Goal: Task Accomplishment & Management: Use online tool/utility

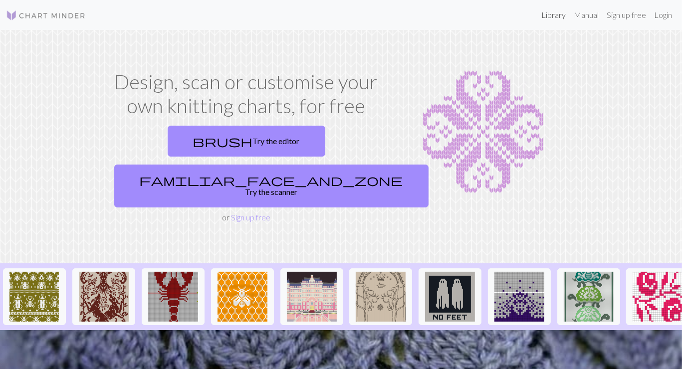
click at [556, 18] on link "Library" at bounding box center [553, 15] width 32 height 20
click at [664, 17] on link "Login" at bounding box center [663, 15] width 26 height 20
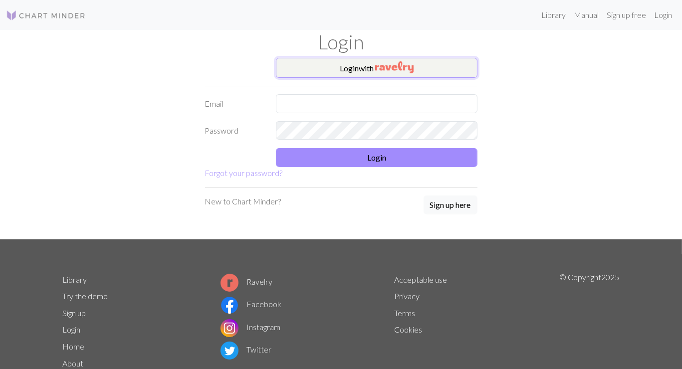
click at [427, 67] on button "Login with" at bounding box center [377, 68] width 202 height 20
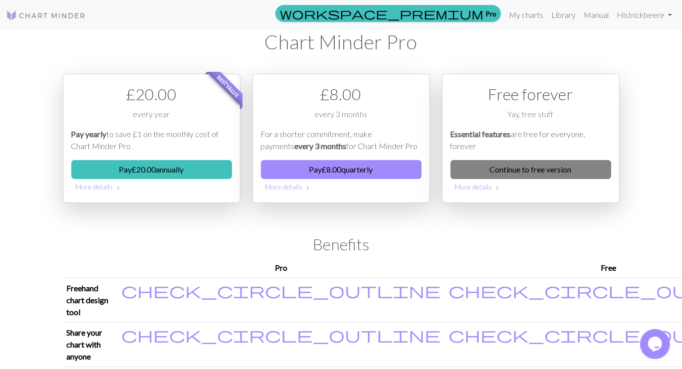
click at [544, 170] on link "Continue to free version" at bounding box center [531, 169] width 161 height 19
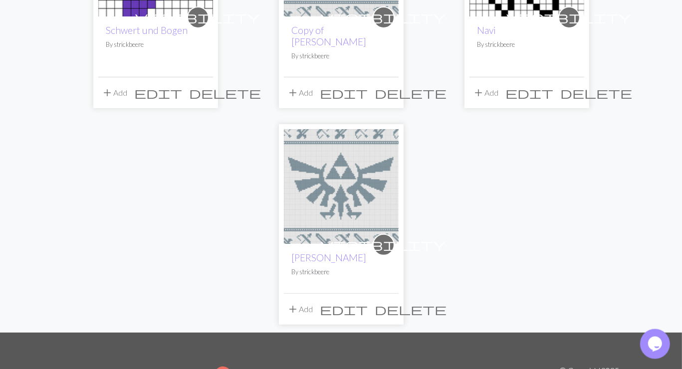
scroll to position [204, 0]
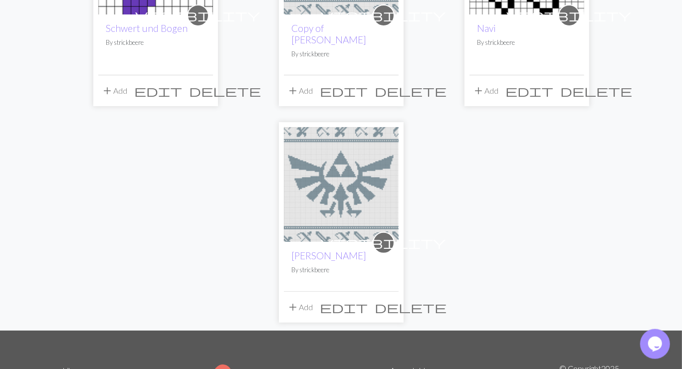
click at [352, 170] on img at bounding box center [341, 184] width 115 height 115
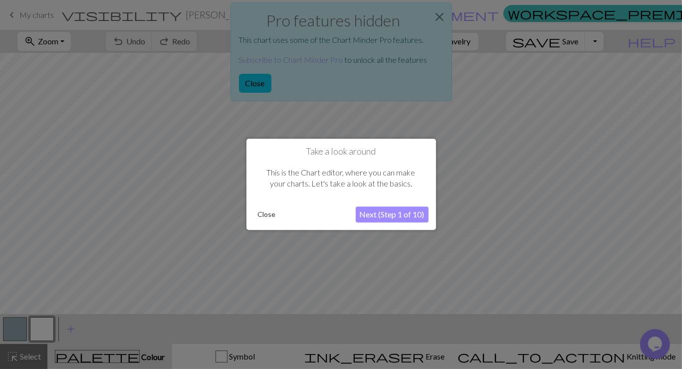
click at [266, 216] on button "Close" at bounding box center [267, 215] width 26 height 15
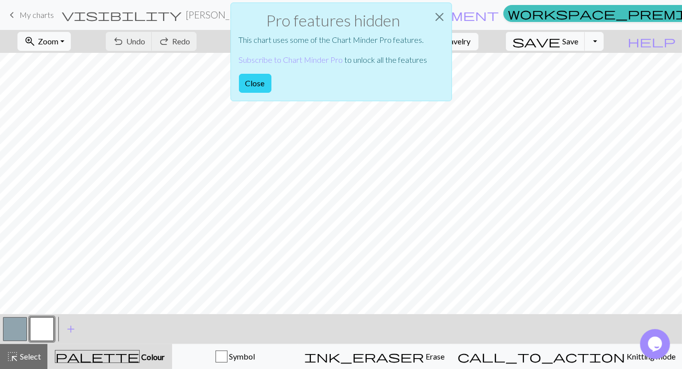
click at [256, 88] on button "Close" at bounding box center [255, 83] width 32 height 19
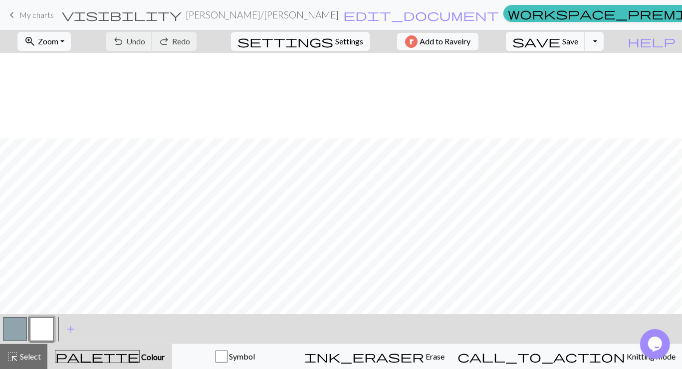
scroll to position [1350, 0]
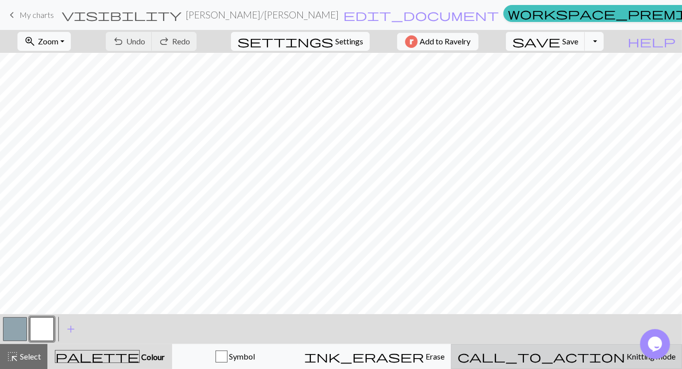
click at [625, 353] on span "Knitting mode" at bounding box center [650, 356] width 50 height 9
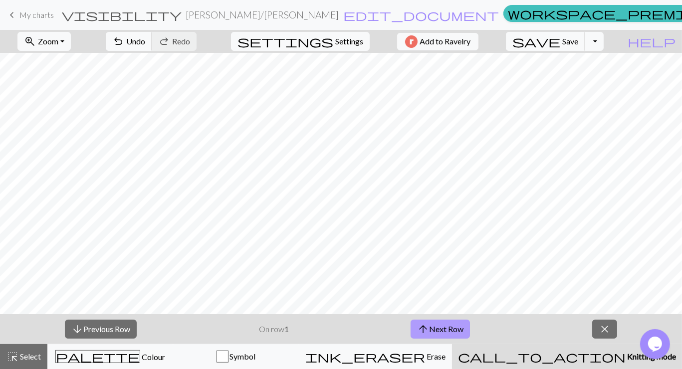
click at [450, 328] on button "arrow_upward Next Row" at bounding box center [440, 329] width 59 height 19
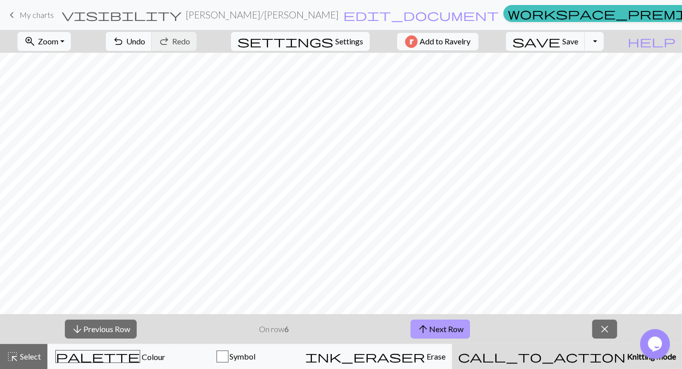
click at [450, 328] on button "arrow_upward Next Row" at bounding box center [440, 329] width 59 height 19
click at [450, 328] on button "arrow_upward Next Row" at bounding box center [442, 329] width 59 height 19
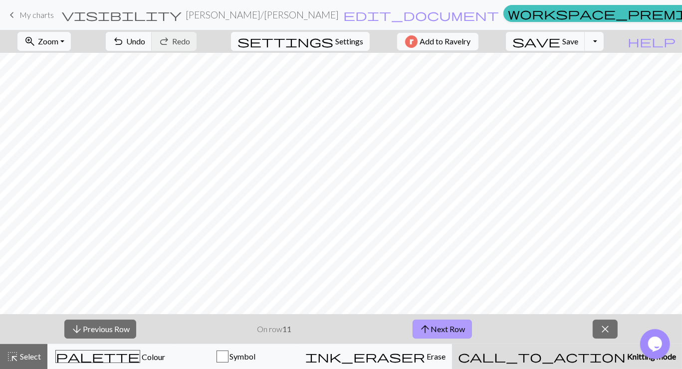
click at [450, 328] on button "arrow_upward Next Row" at bounding box center [442, 329] width 59 height 19
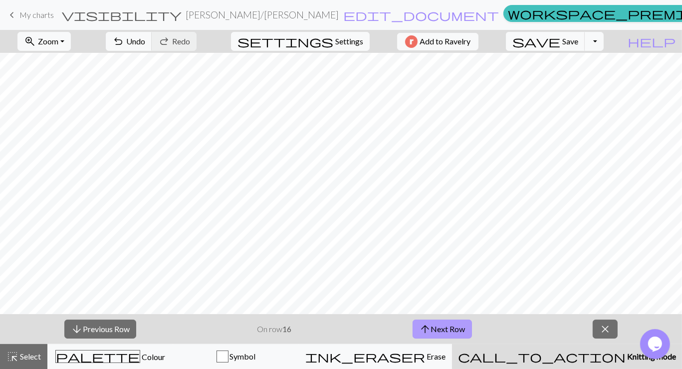
click at [450, 328] on button "arrow_upward Next Row" at bounding box center [442, 329] width 59 height 19
click at [608, 332] on span "close" at bounding box center [605, 329] width 12 height 14
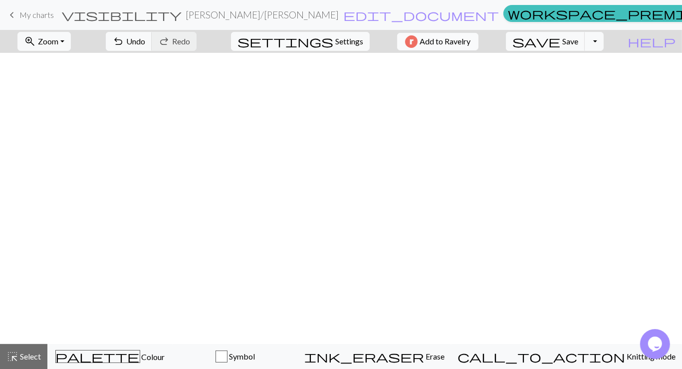
scroll to position [701, 0]
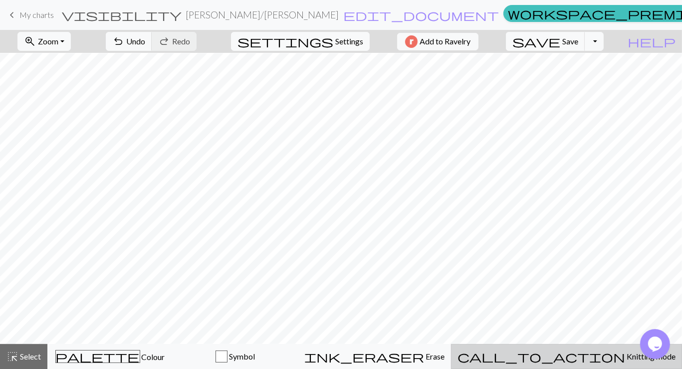
click at [625, 354] on span "Knitting mode" at bounding box center [650, 356] width 50 height 9
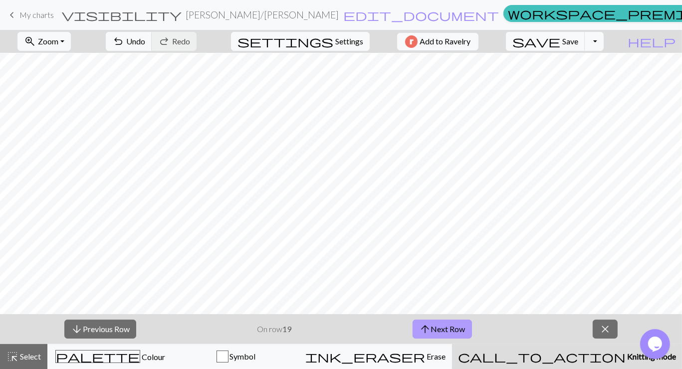
click at [430, 329] on span "arrow_upward" at bounding box center [425, 329] width 12 height 14
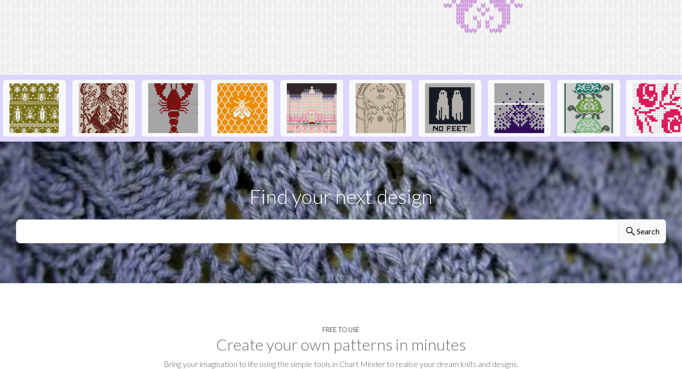
scroll to position [160, 0]
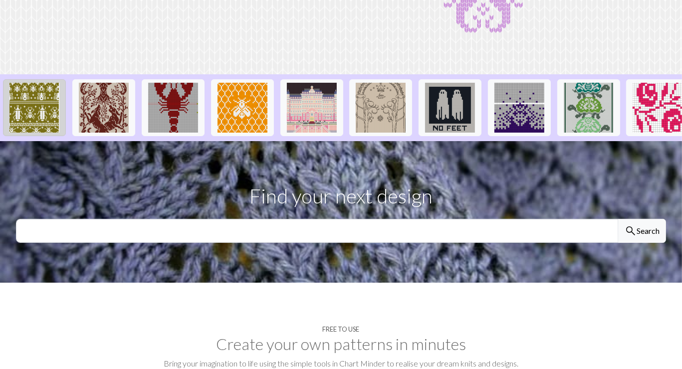
click at [47, 100] on img at bounding box center [34, 108] width 50 height 50
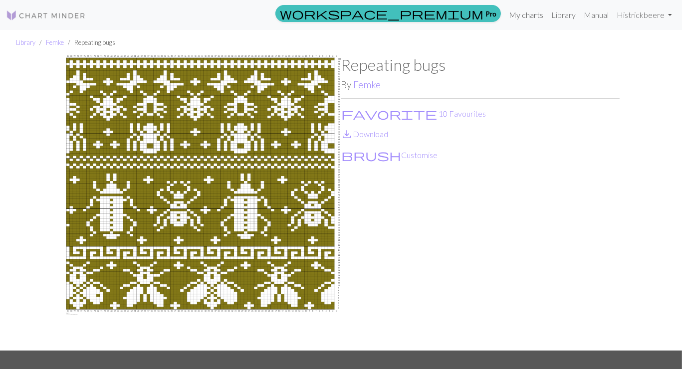
click at [525, 15] on link "My charts" at bounding box center [526, 15] width 42 height 20
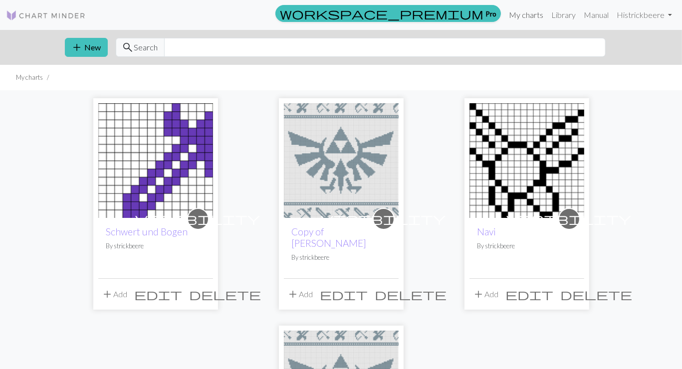
click at [522, 15] on link "My charts" at bounding box center [526, 15] width 42 height 20
click at [654, 15] on link "Hi strickbeere" at bounding box center [644, 15] width 63 height 20
click at [552, 72] on ul "My charts" at bounding box center [341, 77] width 682 height 25
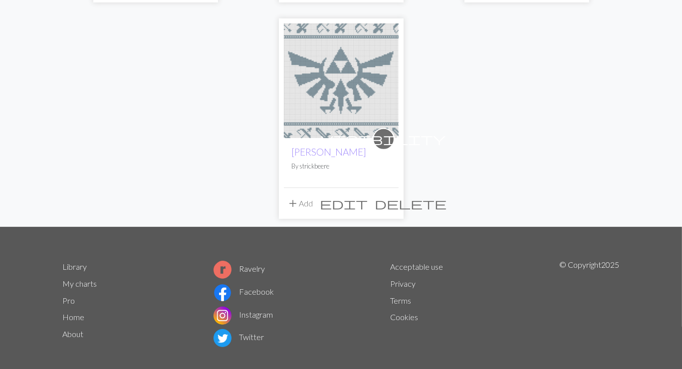
click at [66, 296] on link "Pro" at bounding box center [69, 300] width 12 height 9
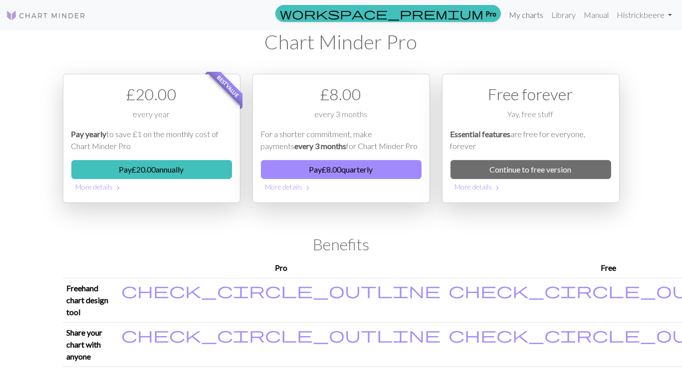
click at [524, 18] on link "My charts" at bounding box center [526, 15] width 42 height 20
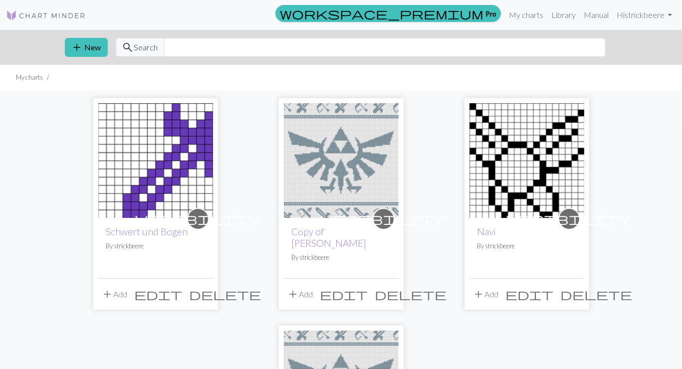
click at [349, 159] on img at bounding box center [341, 160] width 115 height 115
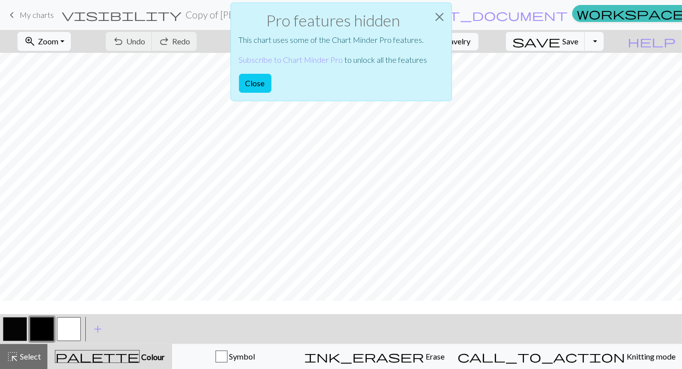
scroll to position [902, 0]
click at [243, 80] on button "Close" at bounding box center [255, 83] width 32 height 19
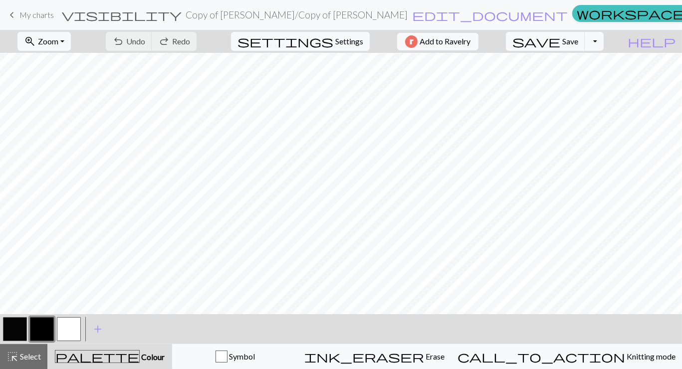
click at [151, 359] on div "palette Colour Colour" at bounding box center [109, 356] width 113 height 13
click at [255, 354] on span "Symbol" at bounding box center [241, 356] width 27 height 9
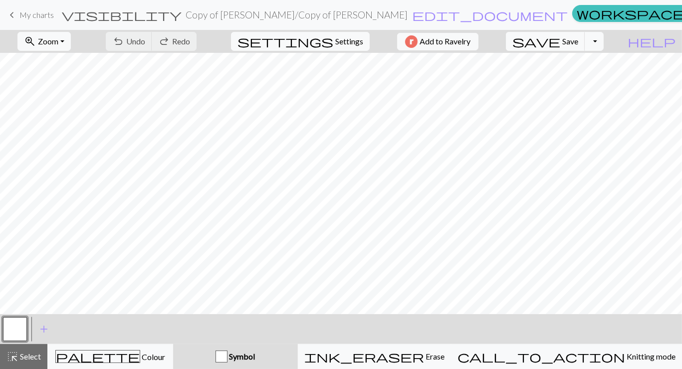
click at [255, 354] on span "Symbol" at bounding box center [241, 356] width 27 height 9
click at [144, 354] on span "Colour" at bounding box center [152, 356] width 25 height 9
